Goal: Check status: Check status

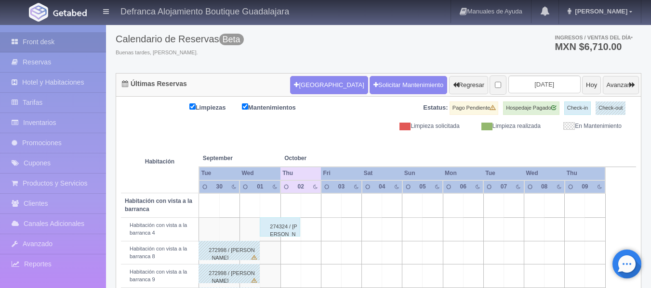
scroll to position [96, 0]
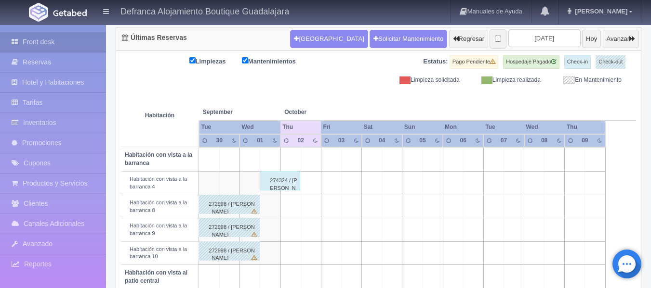
click at [291, 184] on div "274324 / [PERSON_NAME]" at bounding box center [280, 180] width 40 height 19
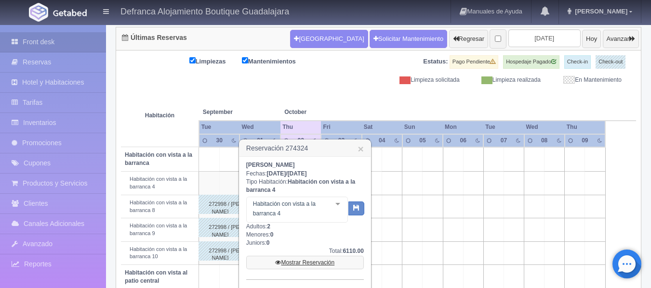
click at [299, 262] on link "Mostrar Reservación" at bounding box center [305, 262] width 118 height 13
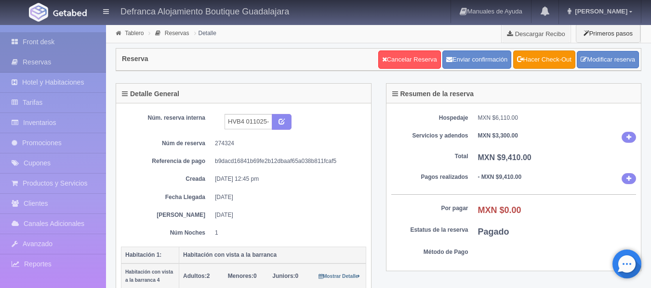
click at [32, 43] on link "Front desk" at bounding box center [53, 42] width 106 height 20
